Goal: Task Accomplishment & Management: Manage account settings

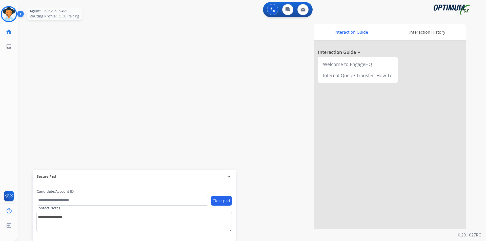
click at [14, 17] on img at bounding box center [9, 14] width 14 height 14
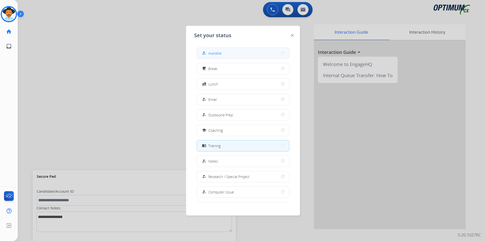
click at [220, 52] on span "Available" at bounding box center [214, 53] width 13 height 5
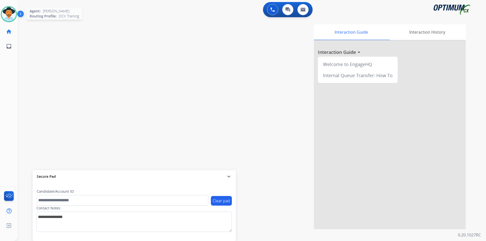
click at [11, 22] on div at bounding box center [9, 14] width 16 height 16
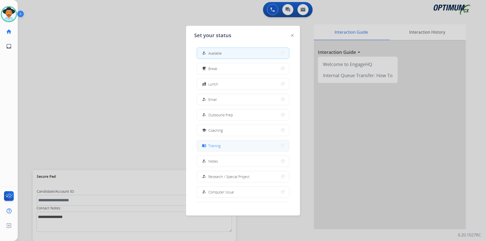
scroll to position [48, 0]
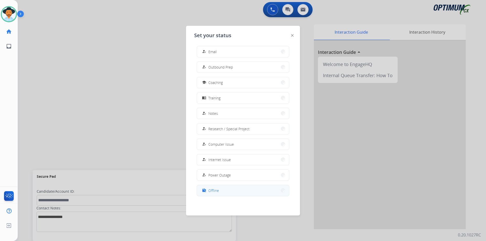
click at [206, 189] on mat-icon "work_off" at bounding box center [204, 191] width 4 height 4
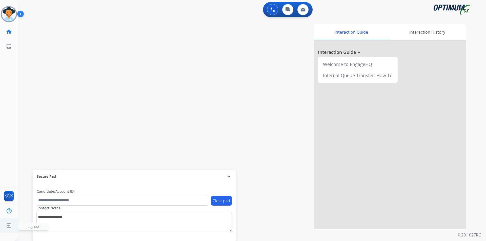
click at [9, 226] on img at bounding box center [8, 226] width 9 height 10
